Goal: Find specific page/section: Find specific page/section

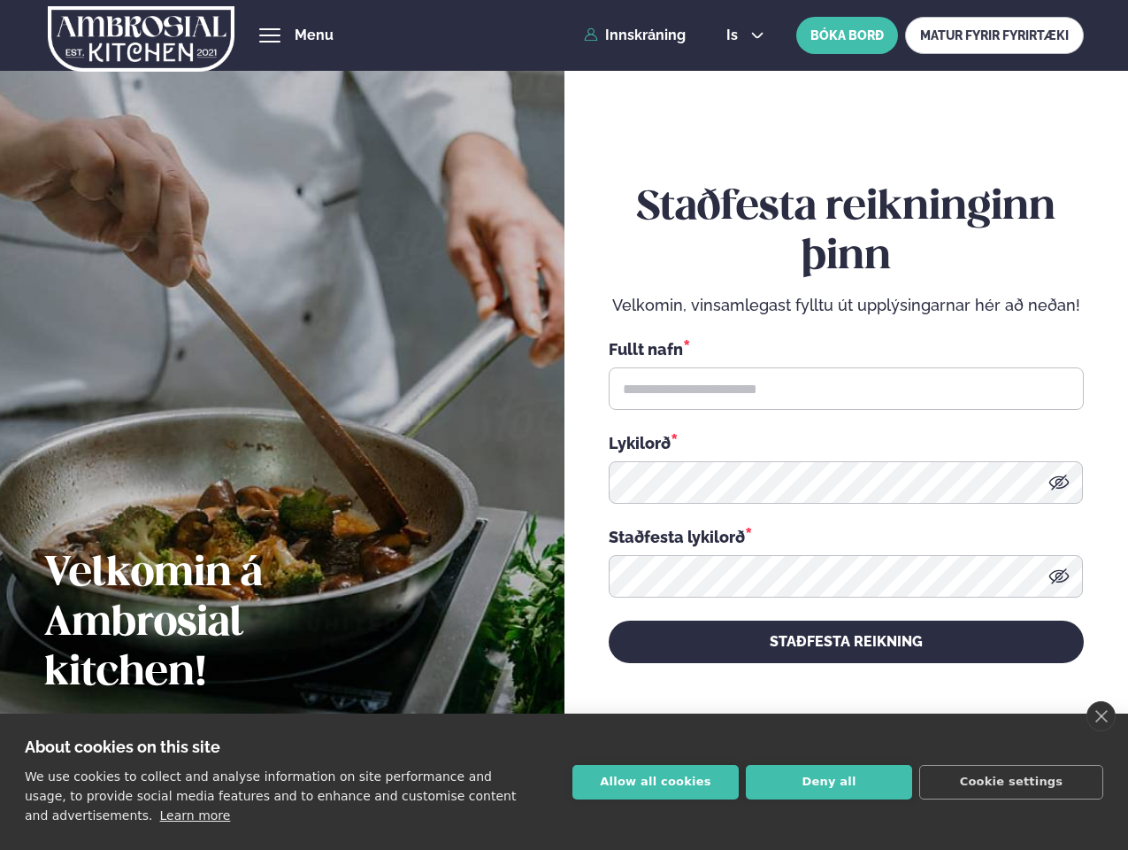
click at [1101, 716] on link "close" at bounding box center [1101, 716] width 29 height 30
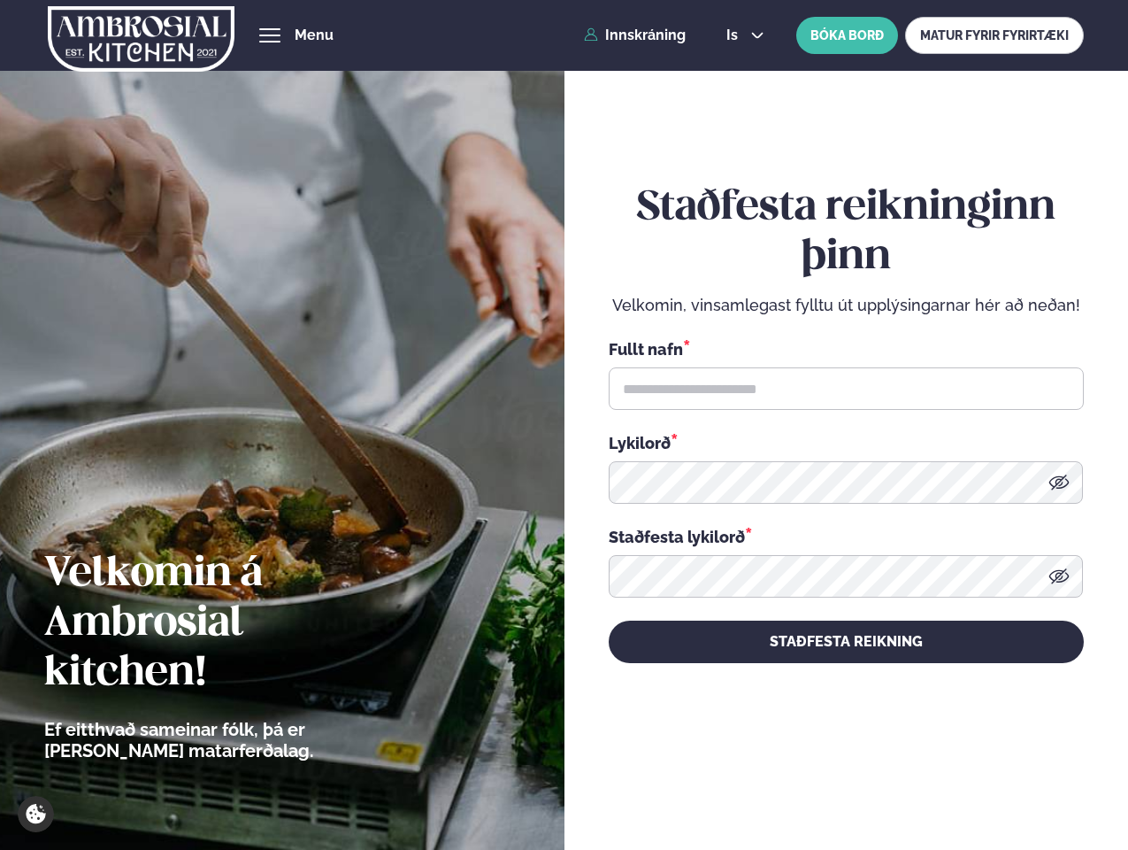
click at [656, 781] on div "Staðfesta reikninginn þinn Velkomin, vinsamlegast fylltu út upplýsingarnar hér …" at bounding box center [846, 422] width 475 height 791
click at [829, 781] on div "Staðfesta reikninginn þinn Velkomin, vinsamlegast fylltu út upplýsingarnar hér …" at bounding box center [846, 422] width 475 height 791
click at [1012, 781] on div "Staðfesta reikninginn þinn Velkomin, vinsamlegast fylltu út upplýsingarnar hér …" at bounding box center [846, 422] width 475 height 791
click at [270, 35] on span "hamburger" at bounding box center [270, 35] width 16 height 16
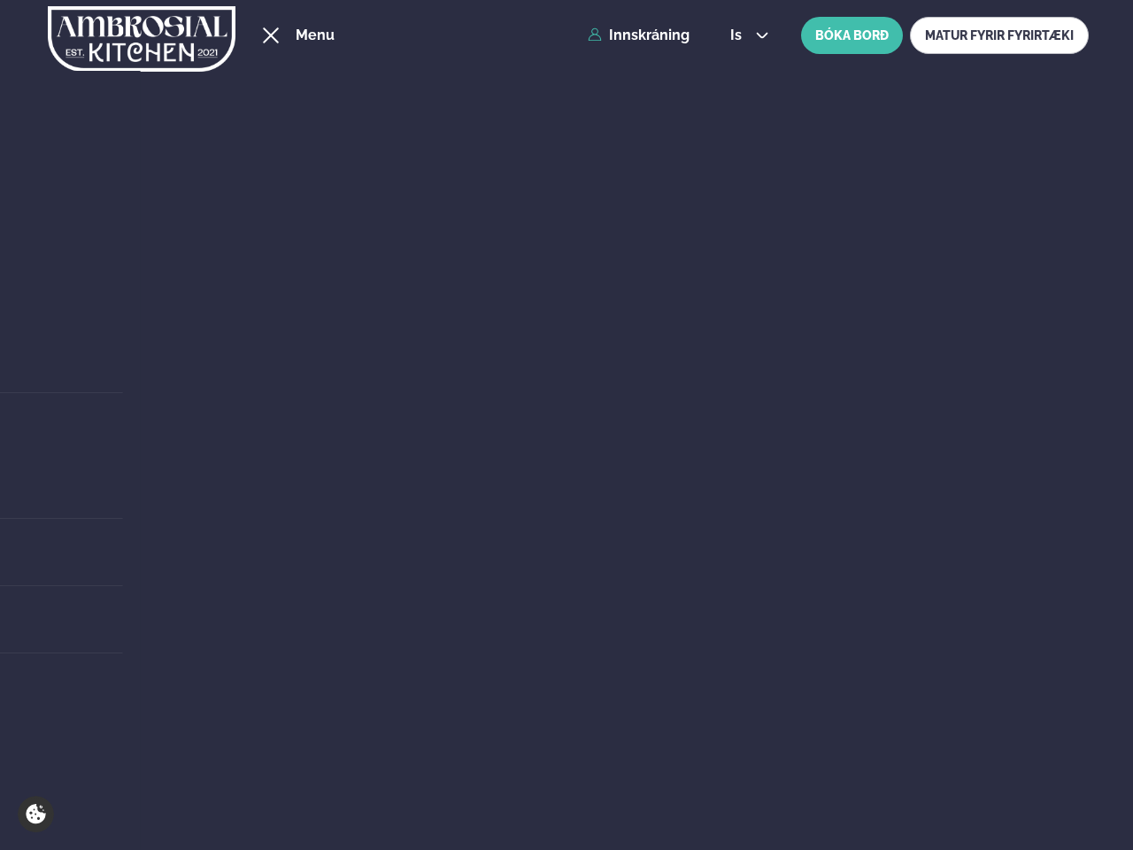
click at [743, 35] on span "is" at bounding box center [738, 35] width 17 height 14
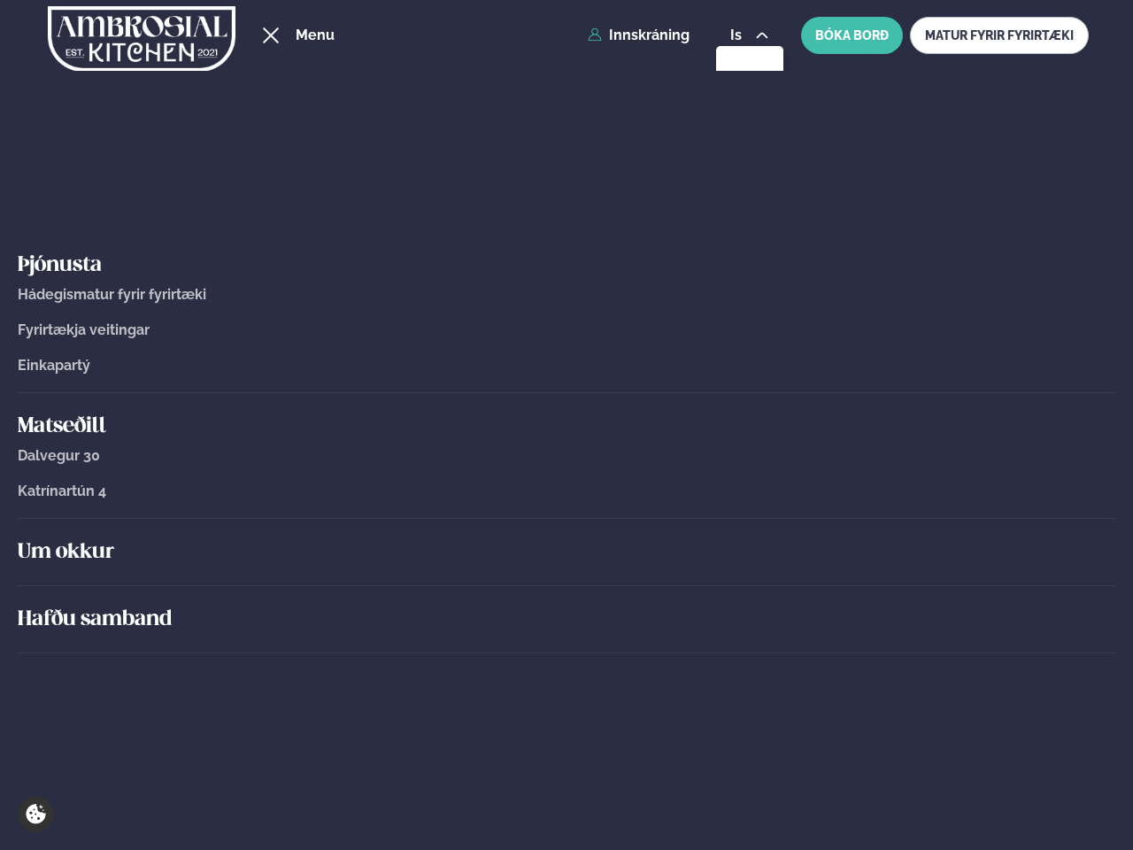
click at [1059, 483] on link "Katrínartún 4" at bounding box center [566, 491] width 1097 height 16
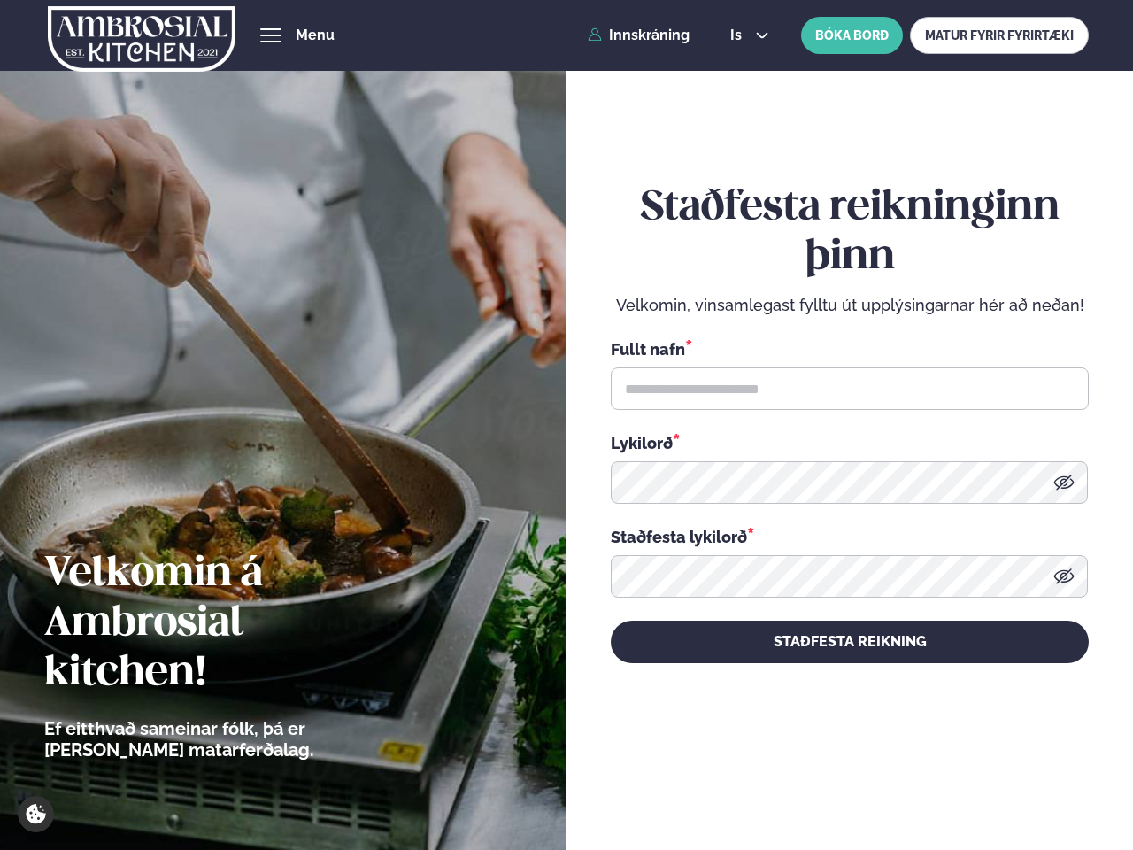
click at [1059, 576] on icon at bounding box center [1063, 575] width 20 height 15
